Goal: Find specific page/section: Find specific page/section

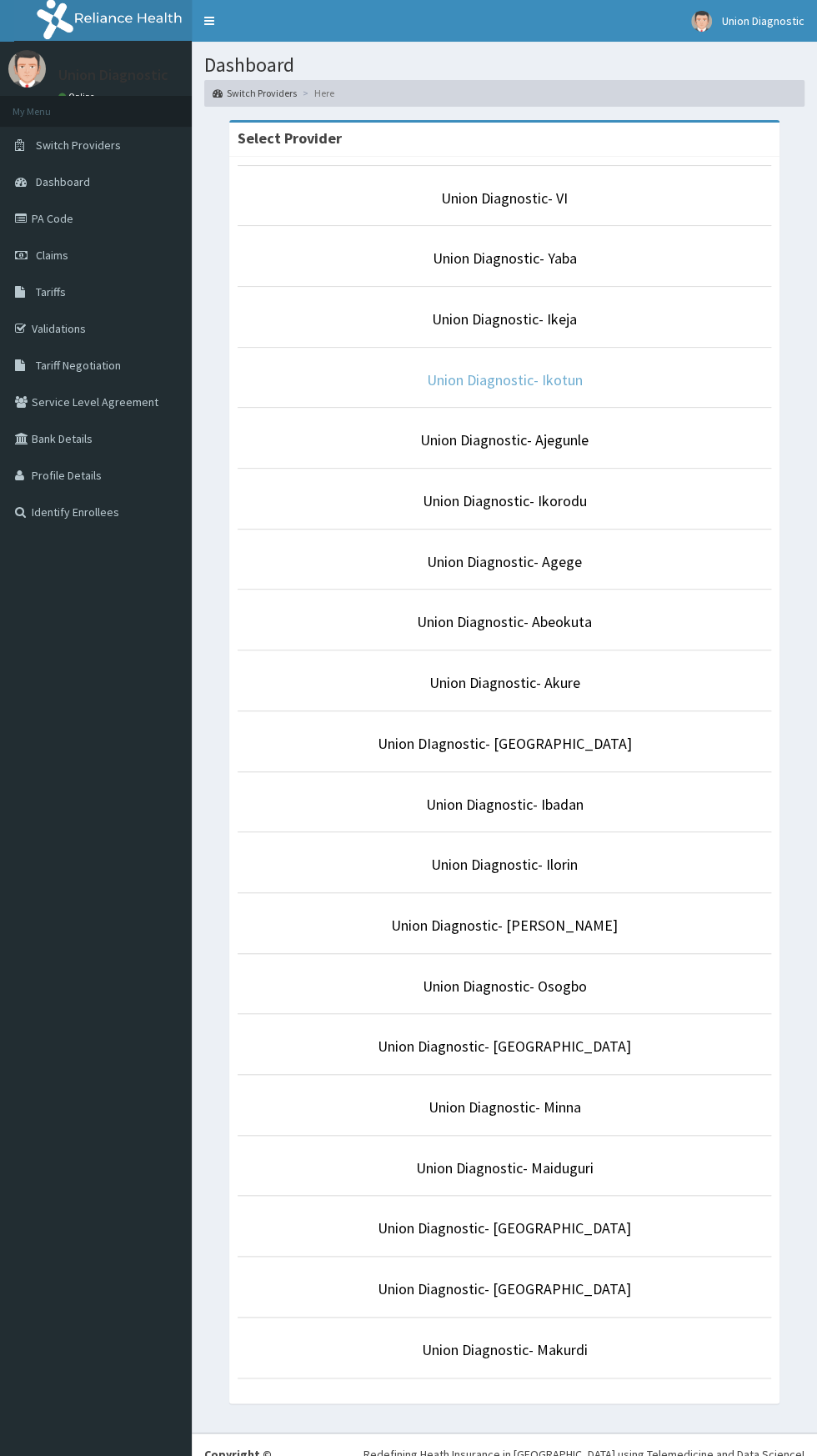
click at [577, 376] on link "Union Diagnostic- Ikotun" at bounding box center [505, 380] width 156 height 20
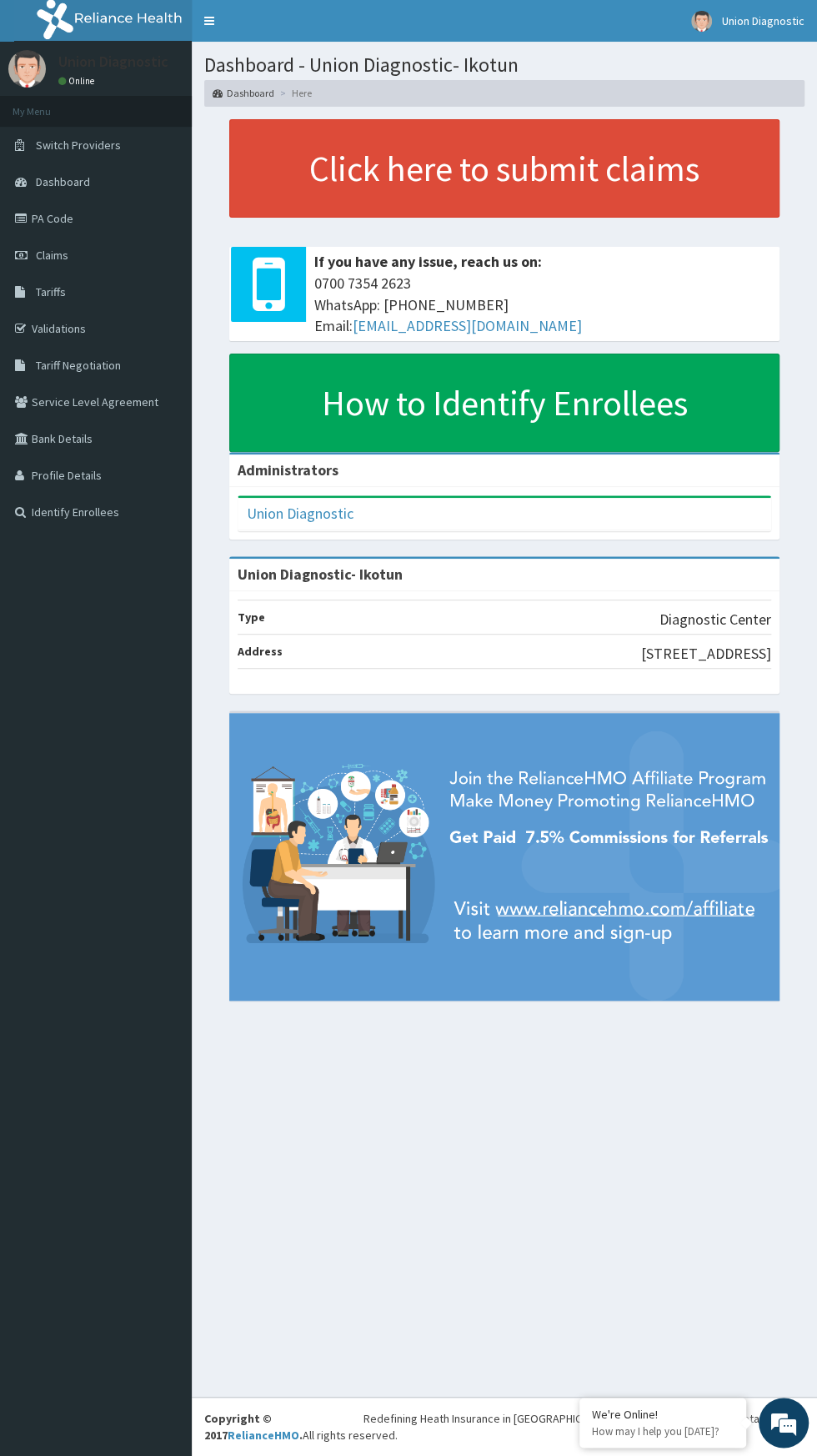
click at [48, 219] on link "PA Code" at bounding box center [96, 218] width 192 height 36
